Goal: Find specific page/section: Find specific page/section

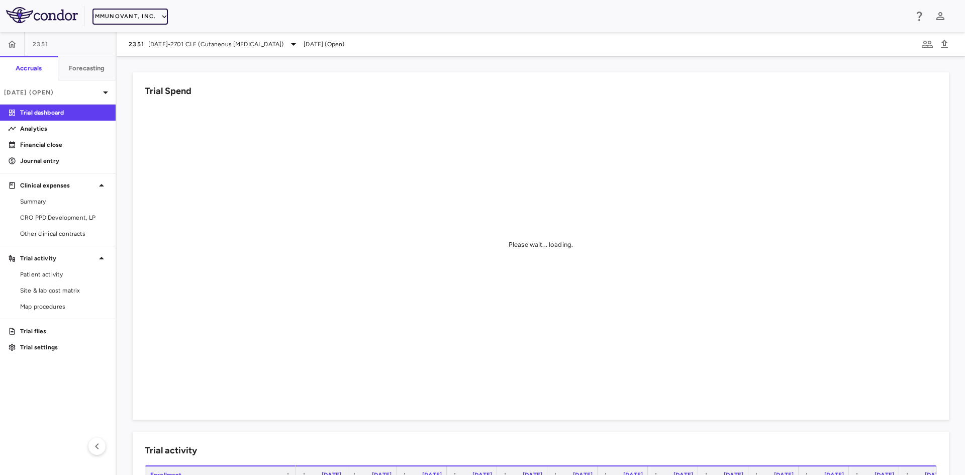
click at [160, 19] on icon "button" at bounding box center [164, 16] width 9 height 9
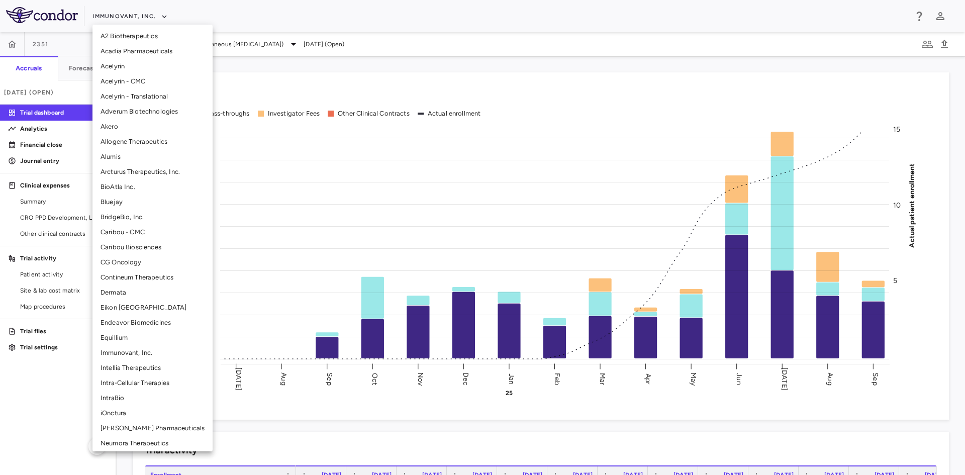
click at [120, 159] on li "Alumis" at bounding box center [152, 156] width 120 height 15
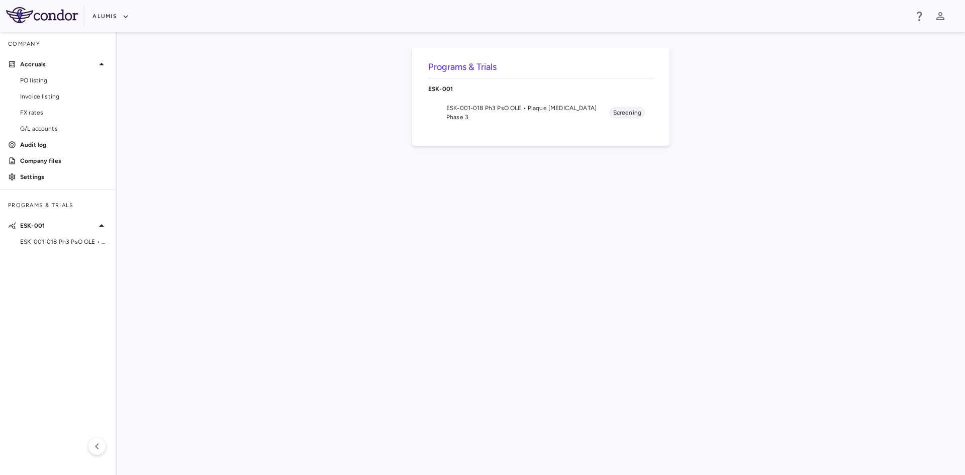
click at [480, 109] on span "ESK-001-018 Ph3 PsO OLE • Plaque Psoriasis" at bounding box center [527, 108] width 163 height 9
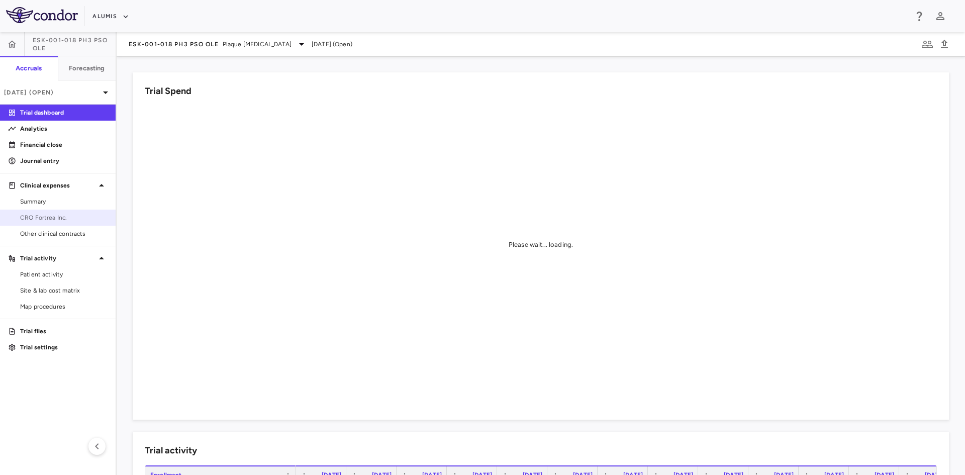
click at [61, 222] on span "CRO Fortrea Inc." at bounding box center [63, 217] width 87 height 9
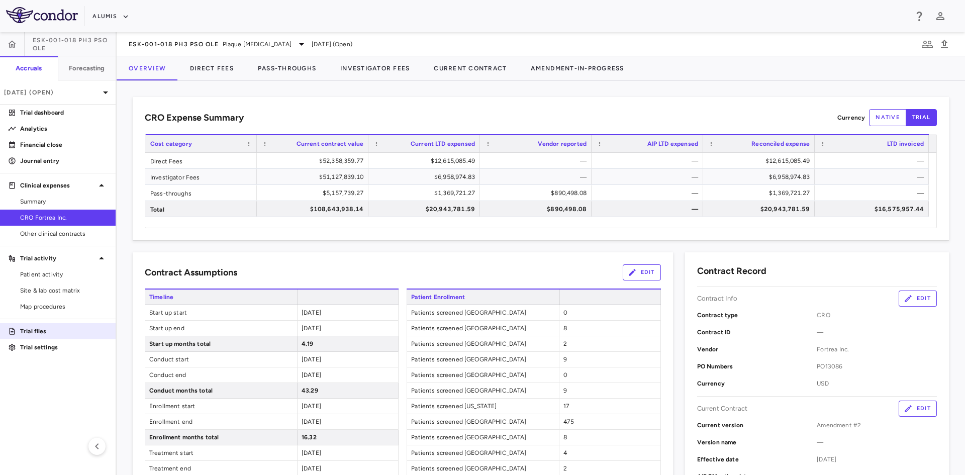
click at [43, 329] on p "Trial files" at bounding box center [63, 331] width 87 height 9
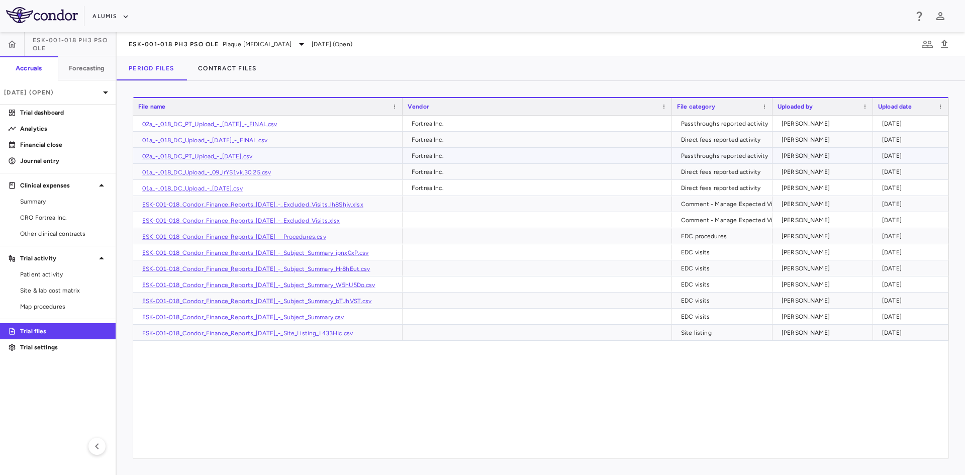
click at [721, 156] on div "Passthroughs reported activity" at bounding box center [724, 156] width 87 height 16
click at [720, 169] on div "Direct fees reported activity" at bounding box center [724, 172] width 86 height 16
click at [716, 184] on div "Direct fees reported activity" at bounding box center [724, 188] width 86 height 16
click at [720, 167] on div "Direct fees reported activity" at bounding box center [724, 172] width 86 height 16
click at [724, 155] on div "Passthroughs reported activity" at bounding box center [724, 156] width 87 height 16
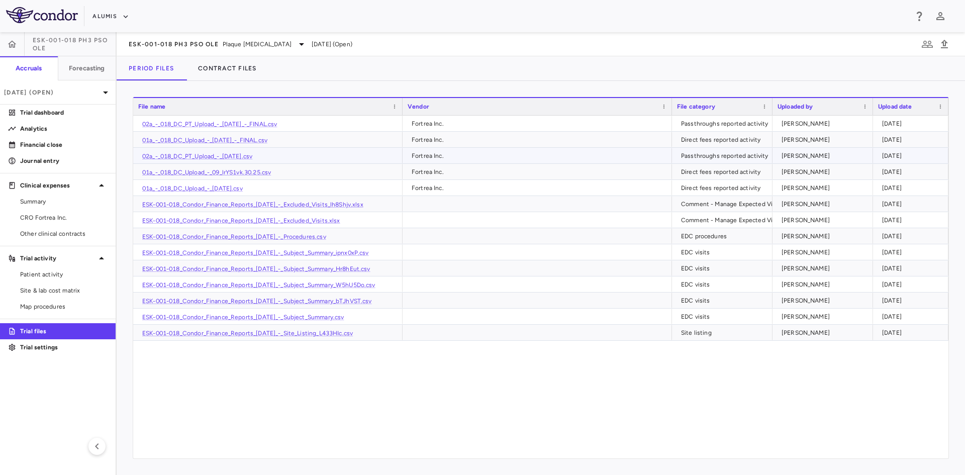
click at [721, 160] on div "Passthroughs reported activity" at bounding box center [724, 156] width 87 height 16
click at [721, 170] on div "Direct fees reported activity" at bounding box center [724, 172] width 86 height 16
click at [720, 183] on div "Direct fees reported activity" at bounding box center [724, 188] width 86 height 16
click at [721, 172] on div "Direct fees reported activity" at bounding box center [724, 172] width 86 height 16
click at [724, 154] on div "Passthroughs reported activity" at bounding box center [724, 156] width 87 height 16
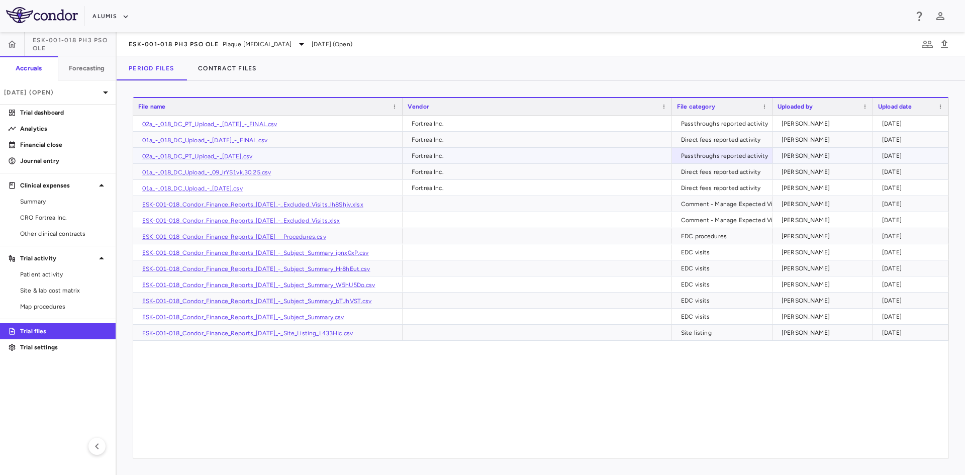
click at [887, 156] on div "2025-10-08" at bounding box center [912, 156] width 61 height 16
click at [472, 151] on div "Fortrea Inc." at bounding box center [539, 156] width 255 height 16
click at [443, 174] on div "Fortrea Inc." at bounding box center [539, 172] width 255 height 16
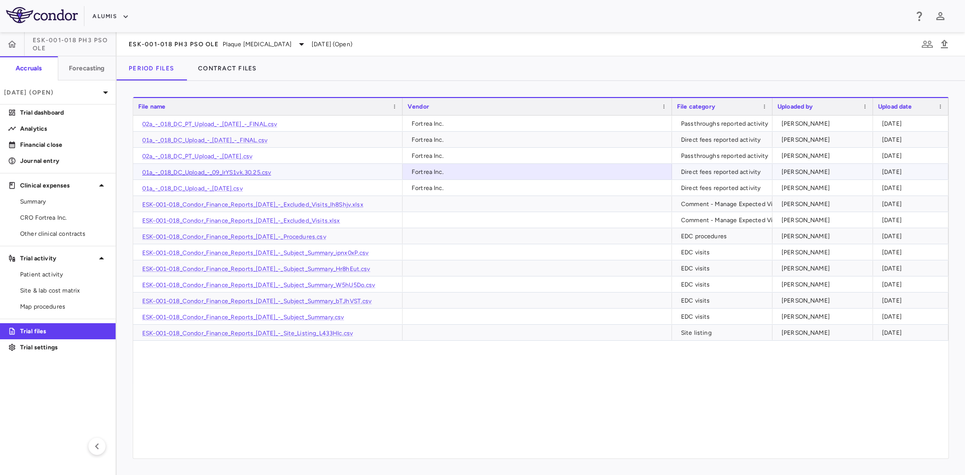
click at [245, 171] on link "01a_-_018_DC_Upload_-_09_lrYS1vk.30.25.csv" at bounding box center [206, 172] width 129 height 7
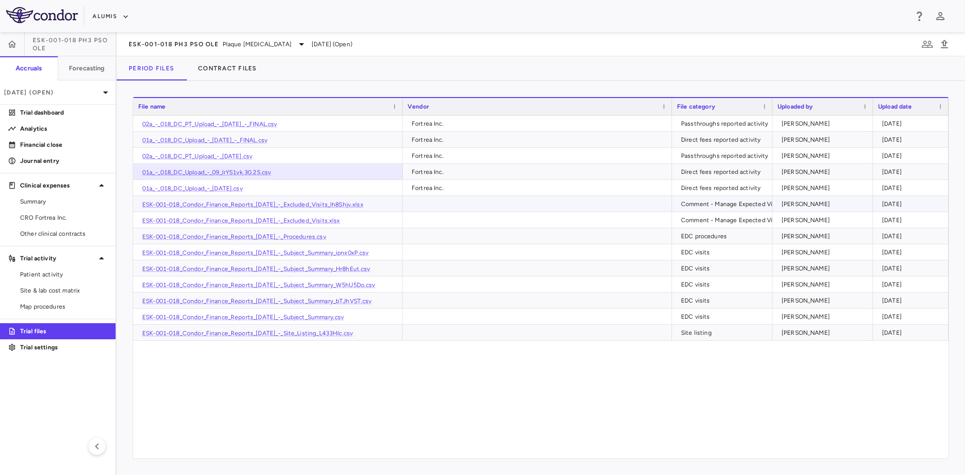
click at [445, 186] on div "Fortrea Inc." at bounding box center [539, 188] width 255 height 16
click at [444, 173] on div "Fortrea Inc." at bounding box center [539, 172] width 255 height 16
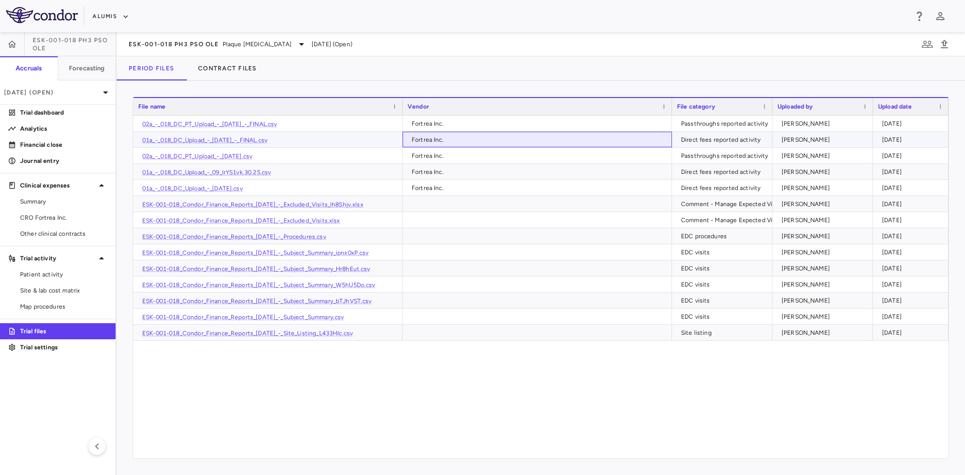
click at [447, 137] on div "Fortrea Inc." at bounding box center [539, 140] width 255 height 16
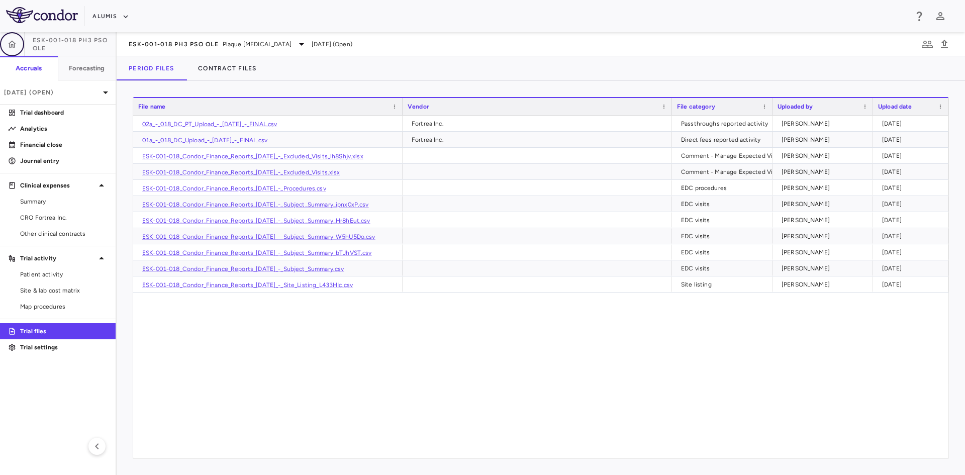
click at [8, 42] on icon "button" at bounding box center [12, 44] width 10 height 10
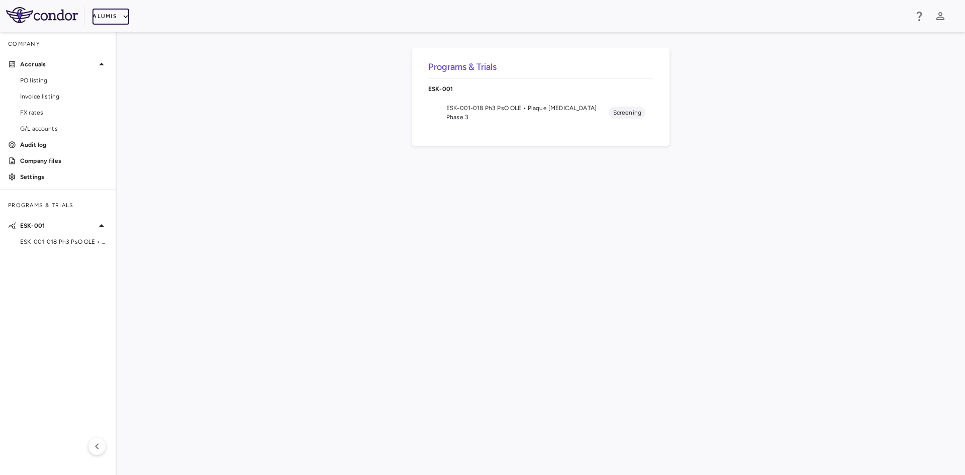
click at [111, 15] on button "Alumis" at bounding box center [110, 17] width 37 height 16
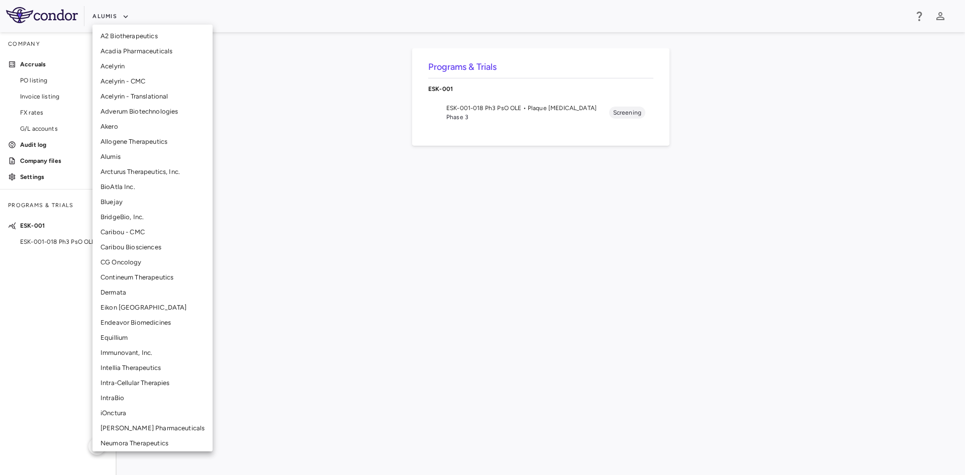
click at [128, 170] on li "Arcturus Therapeutics, Inc." at bounding box center [152, 171] width 120 height 15
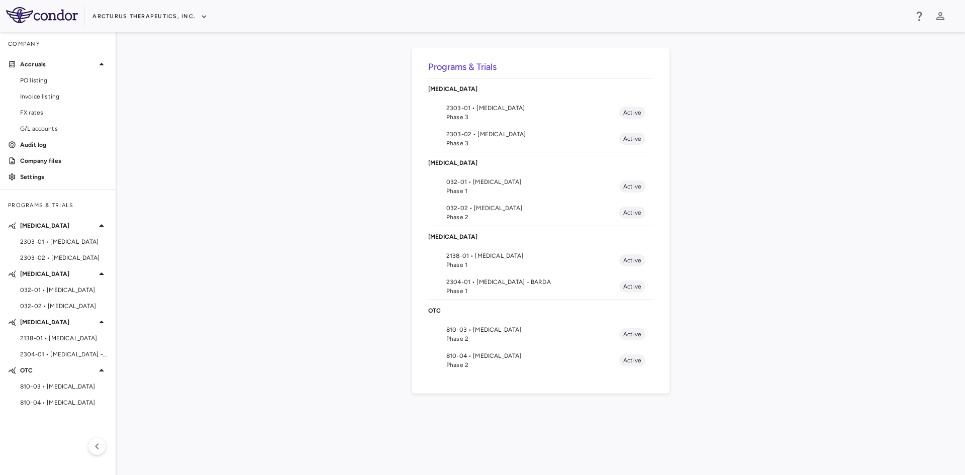
click at [496, 111] on span "2303-01 • COVID-19" at bounding box center [532, 108] width 173 height 9
